Goal: Contribute content: Contribute content

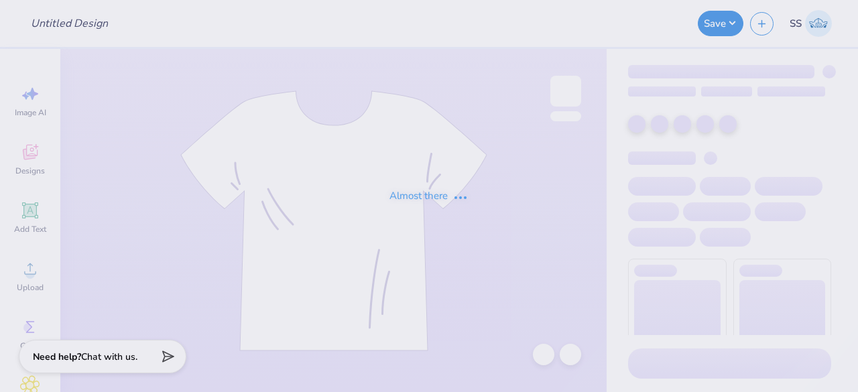
type input "[DEMOGRAPHIC_DATA] Campus Ministries Merch"
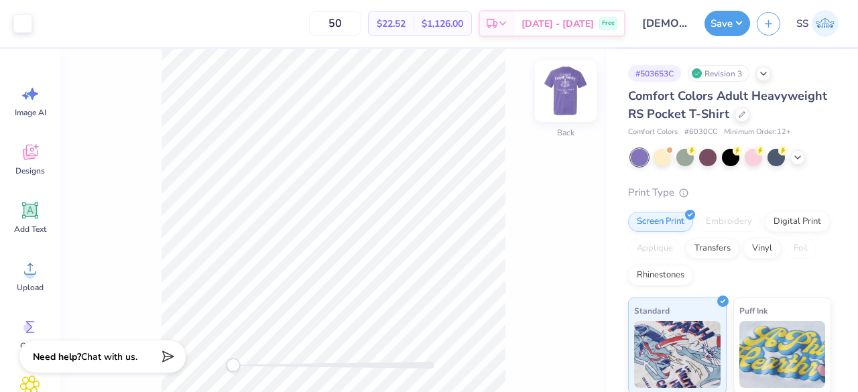
click at [560, 94] on img at bounding box center [566, 91] width 54 height 54
drag, startPoint x: 232, startPoint y: 368, endPoint x: 248, endPoint y: 370, distance: 15.5
click at [248, 370] on div "Accessibility label" at bounding box center [247, 364] width 13 height 13
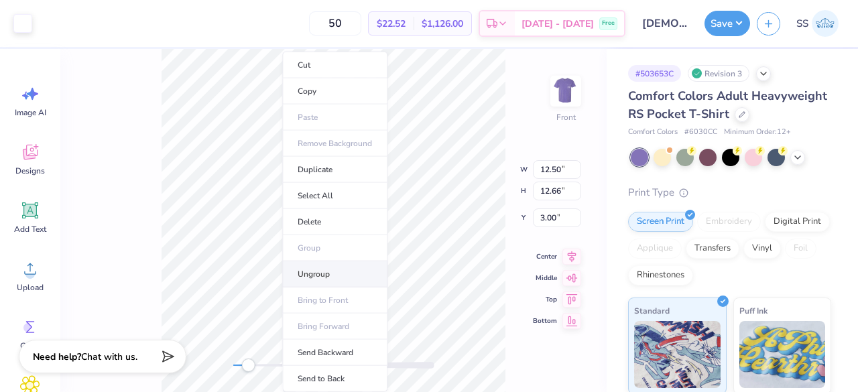
click at [324, 266] on li "Ungroup" at bounding box center [334, 274] width 105 height 26
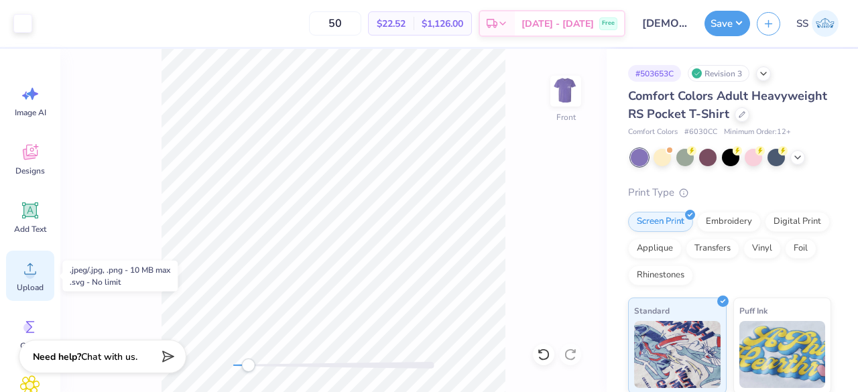
click at [47, 282] on div "Upload" at bounding box center [30, 276] width 48 height 50
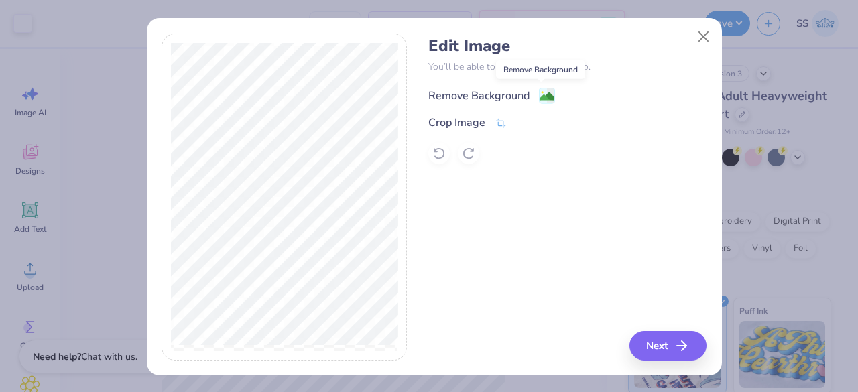
click at [539, 91] on image at bounding box center [546, 96] width 15 height 15
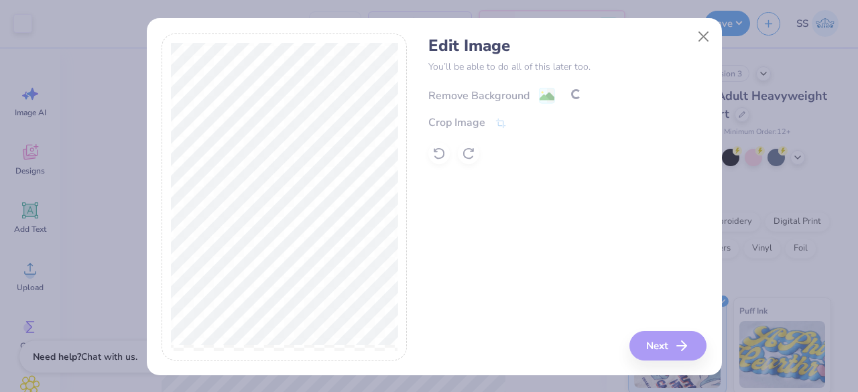
click at [533, 91] on div "Remove Background Crop Image" at bounding box center [567, 125] width 278 height 78
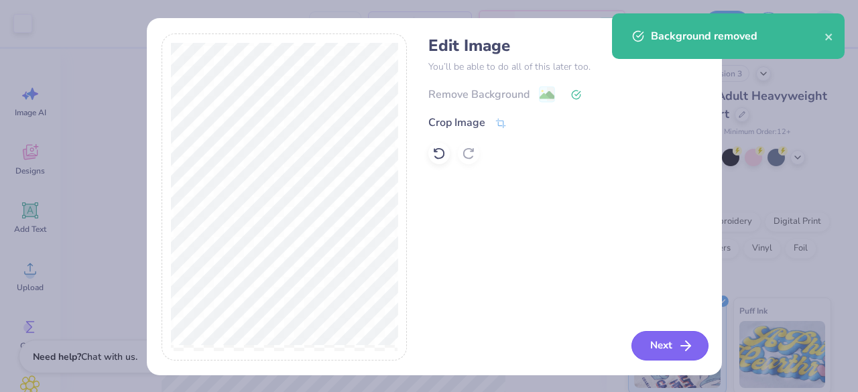
click at [649, 335] on button "Next" at bounding box center [669, 345] width 77 height 29
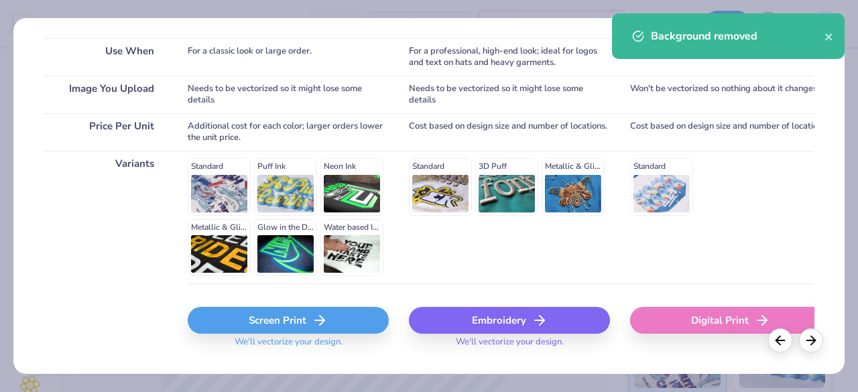
scroll to position [275, 0]
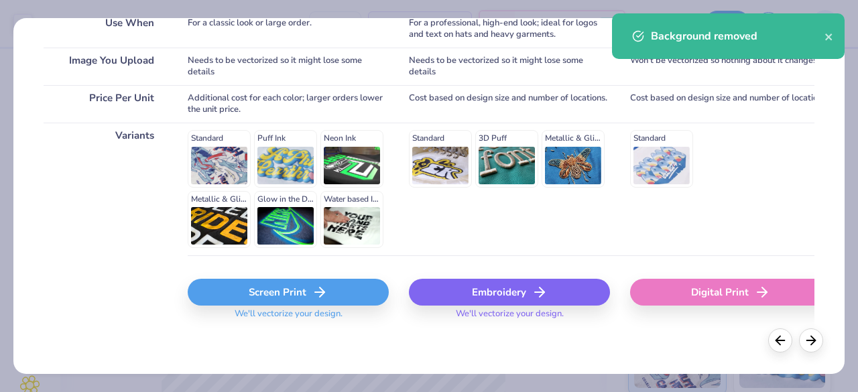
click at [301, 286] on div "Screen Print" at bounding box center [288, 292] width 201 height 27
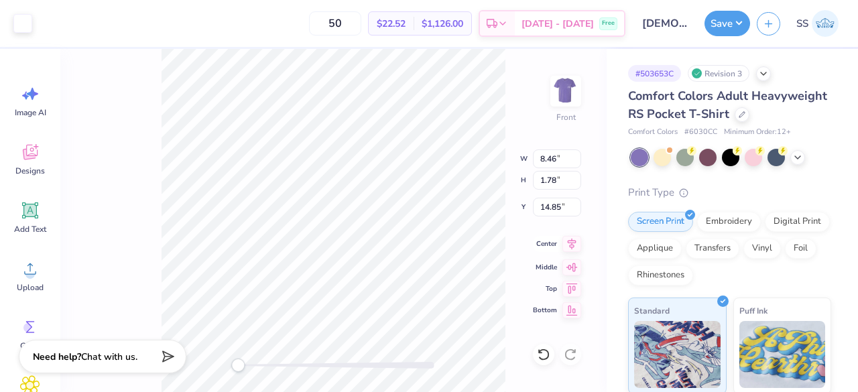
click at [568, 239] on icon at bounding box center [571, 244] width 19 height 16
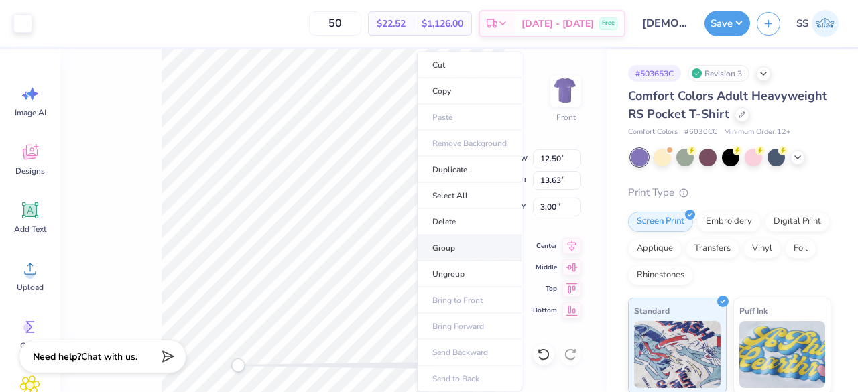
click at [452, 250] on li "Group" at bounding box center [469, 248] width 105 height 26
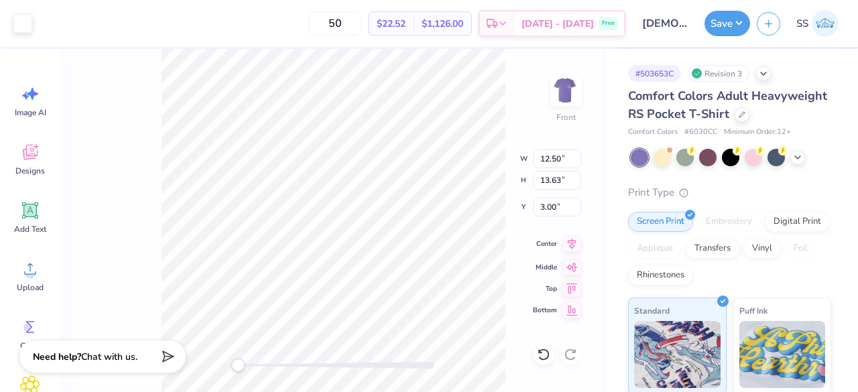
click at [578, 244] on icon at bounding box center [571, 244] width 19 height 16
click at [563, 249] on icon at bounding box center [571, 244] width 19 height 16
click at [568, 245] on icon at bounding box center [571, 244] width 19 height 16
click at [517, 125] on div "Front W 12.50 12.50 " H 13.63 13.63 " Y 3.00 3.00 " Center Middle Top Bottom" at bounding box center [333, 220] width 546 height 343
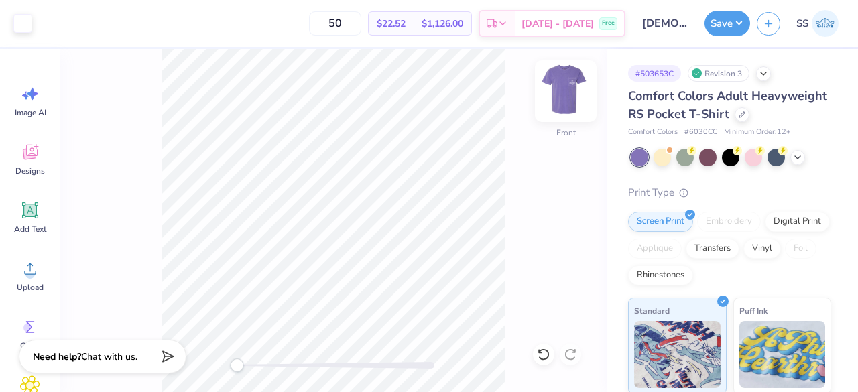
click at [561, 96] on img at bounding box center [566, 91] width 54 height 54
click at [716, 23] on button "Save" at bounding box center [727, 21] width 46 height 25
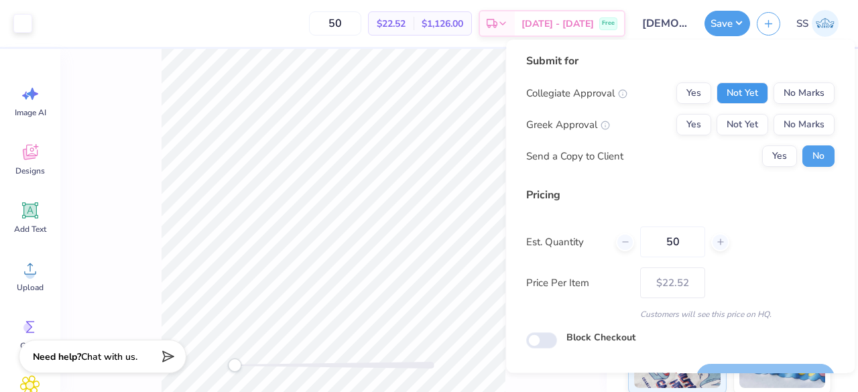
click at [716, 86] on button "Not Yet" at bounding box center [742, 92] width 52 height 21
click at [777, 123] on button "No Marks" at bounding box center [803, 124] width 61 height 21
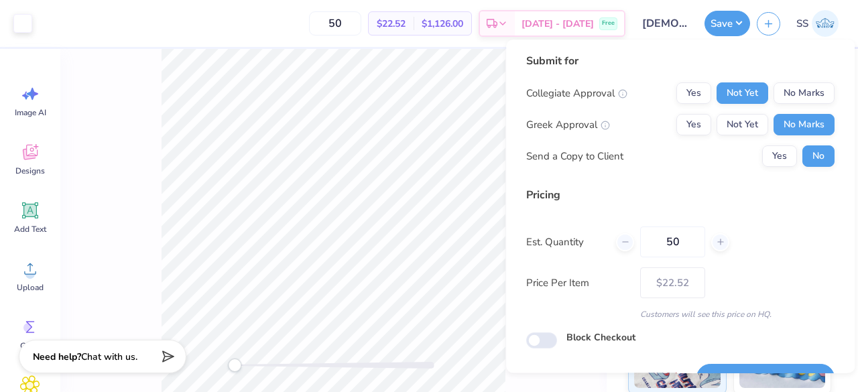
scroll to position [31, 0]
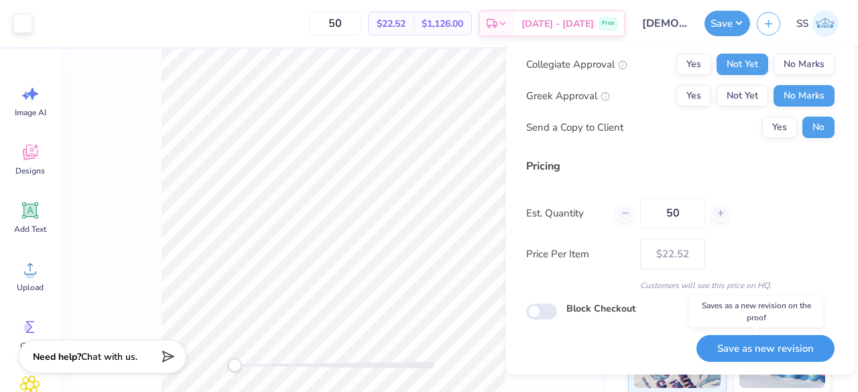
click at [761, 341] on button "Save as new revision" at bounding box center [765, 348] width 138 height 27
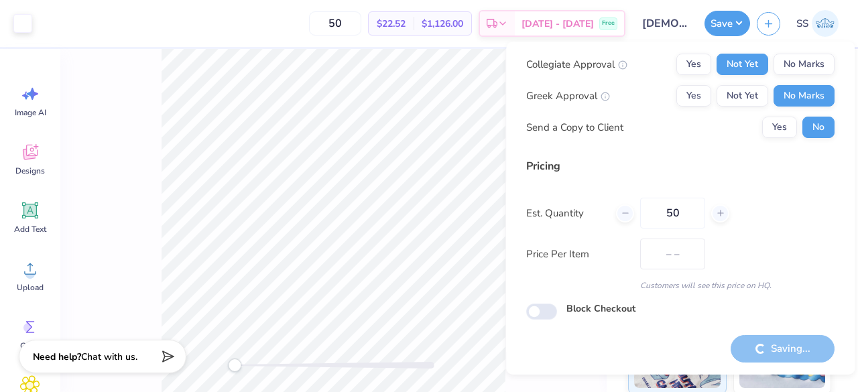
type input "$22.52"
